Goal: Check status

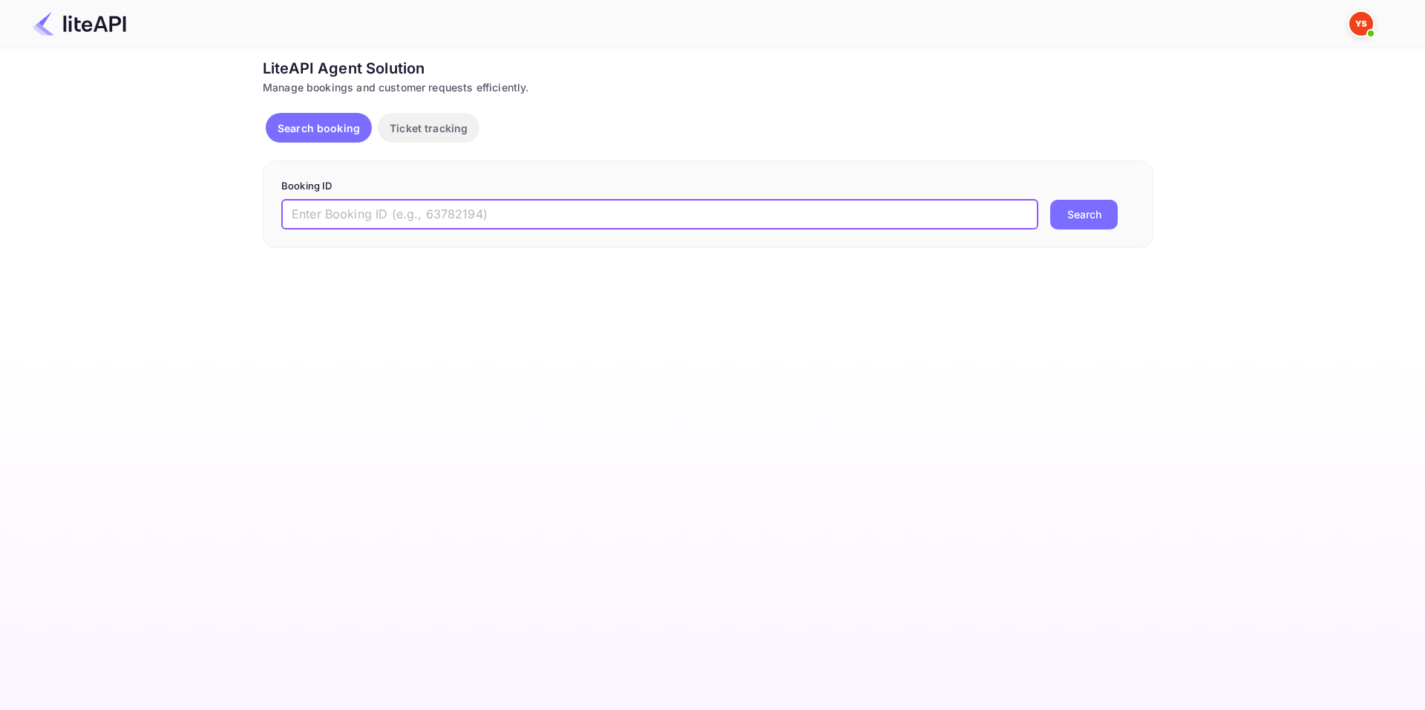
click at [485, 215] on input "text" at bounding box center [659, 215] width 757 height 30
type input "8956653"
click at [1088, 208] on button "Search" at bounding box center [1085, 215] width 68 height 30
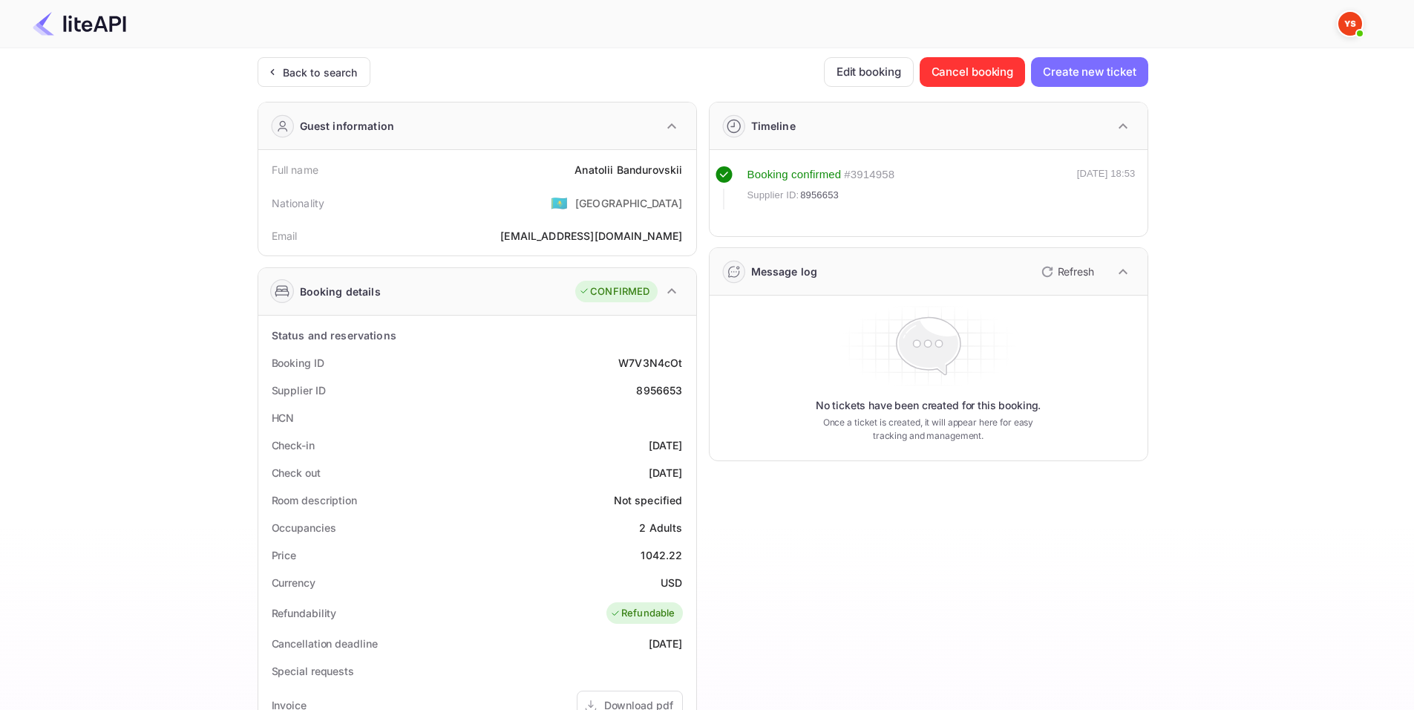
drag, startPoint x: 267, startPoint y: 358, endPoint x: 679, endPoint y: 477, distance: 428.8
click at [679, 477] on div "Status and reservations Booking ID W7V3N4cOt Supplier ID 8956653 HCN Check-in […" at bounding box center [477, 683] width 426 height 724
copy div "Booking ID W7V3N4cOt Supplier ID 8956653 HCN Check-in [DATE] Check out [DATE]"
click at [823, 561] on div "Timeline Booking confirmed # 3914958 Supplier ID: 8956653 [DATE] 18:53 Message …" at bounding box center [922, 576] width 451 height 973
drag, startPoint x: 269, startPoint y: 169, endPoint x: 693, endPoint y: 171, distance: 423.2
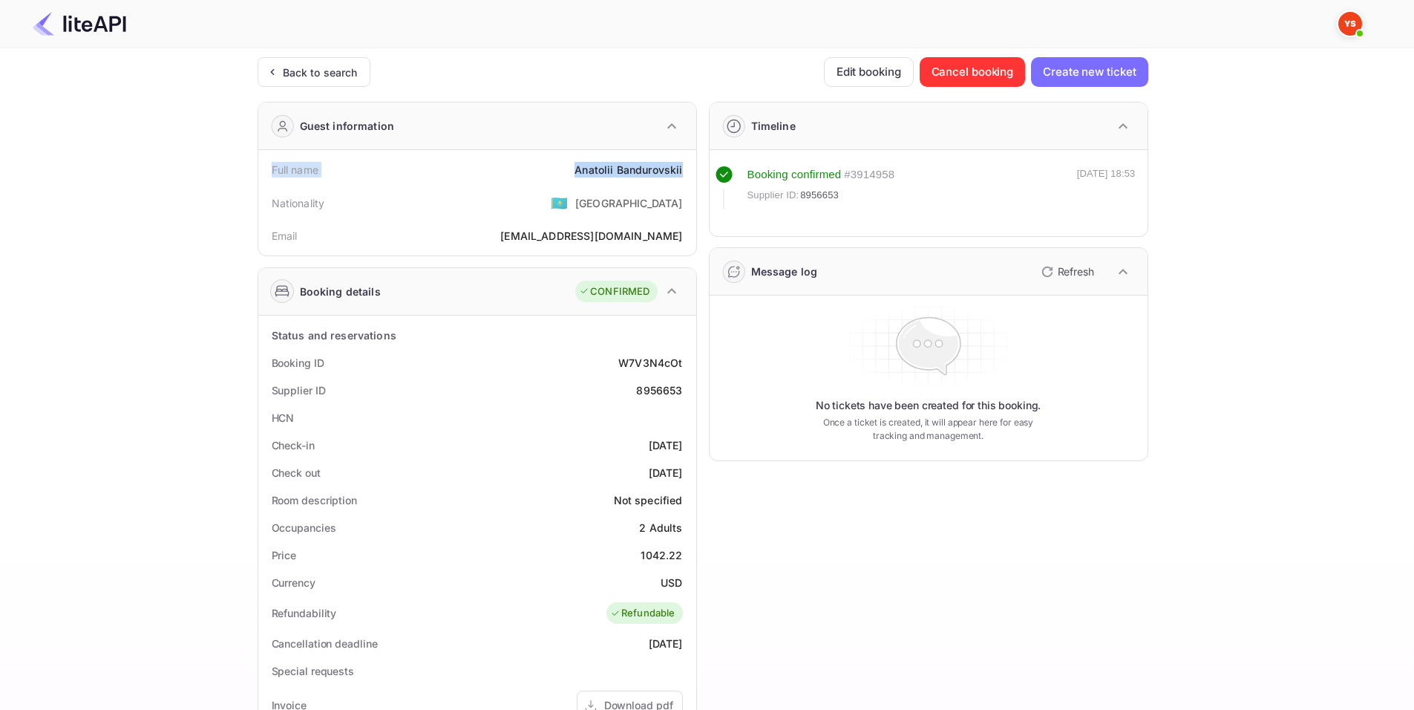
click at [693, 171] on div "Full name [PERSON_NAME] Nationality 🇰🇿 [DEMOGRAPHIC_DATA] Email [EMAIL_ADDRESS]…" at bounding box center [477, 202] width 438 height 105
copy div "Full name [PERSON_NAME]"
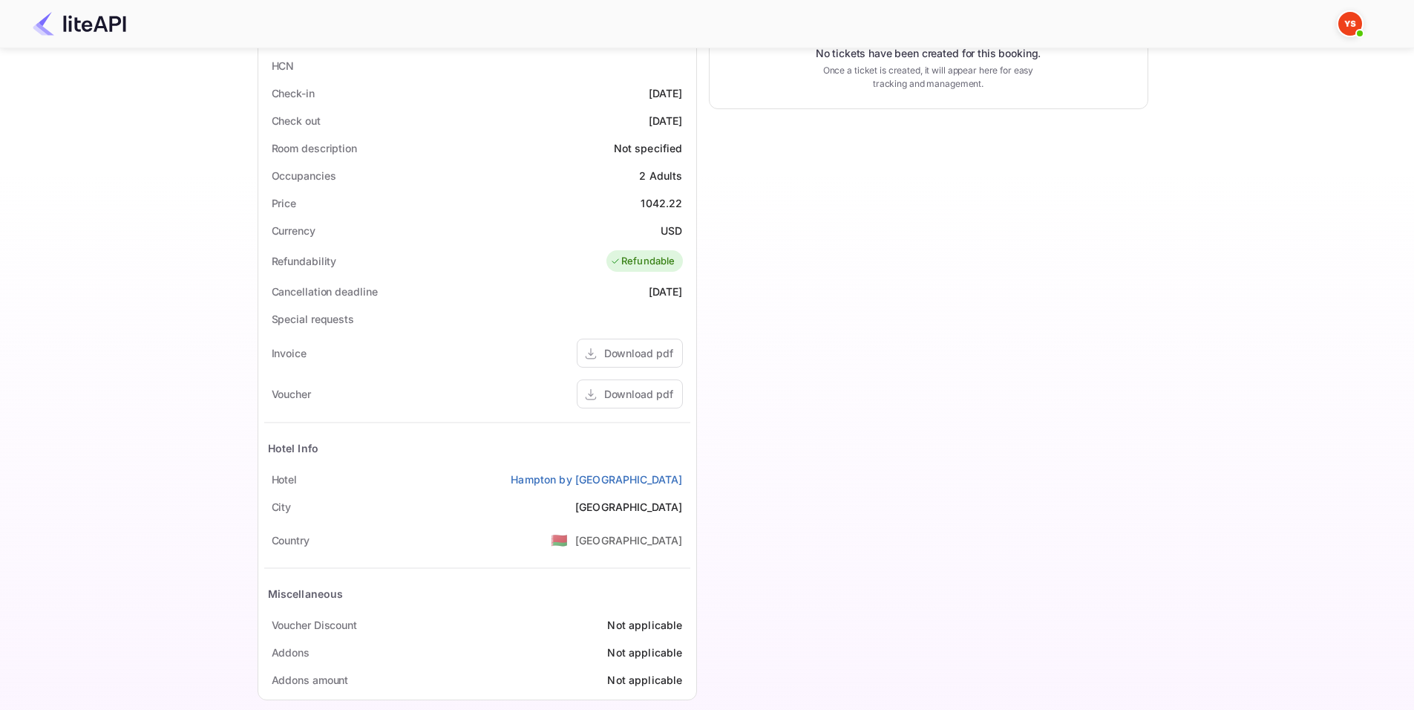
scroll to position [370, 0]
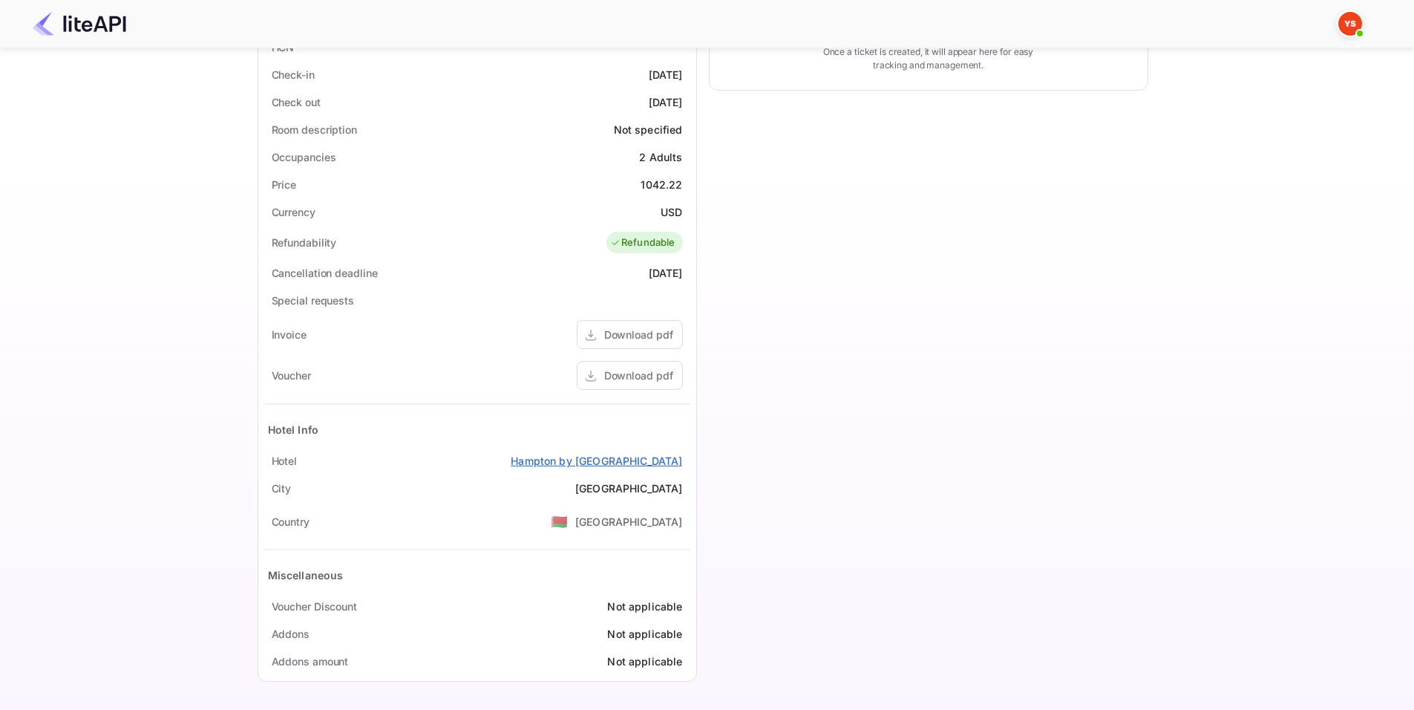
drag, startPoint x: 272, startPoint y: 465, endPoint x: 682, endPoint y: 463, distance: 409.8
click at [682, 463] on div "[GEOGRAPHIC_DATA] by [GEOGRAPHIC_DATA]" at bounding box center [477, 460] width 426 height 27
copy div "[GEOGRAPHIC_DATA] by [GEOGRAPHIC_DATA]"
